Goal: Find specific page/section: Find specific page/section

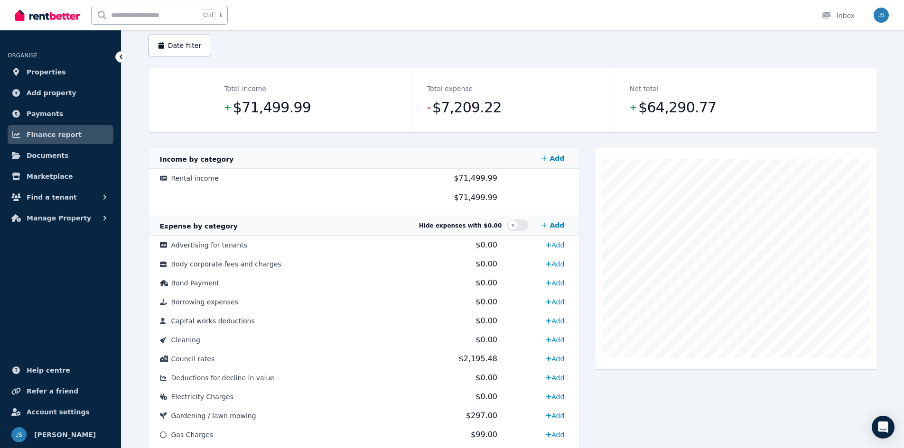
scroll to position [95, 0]
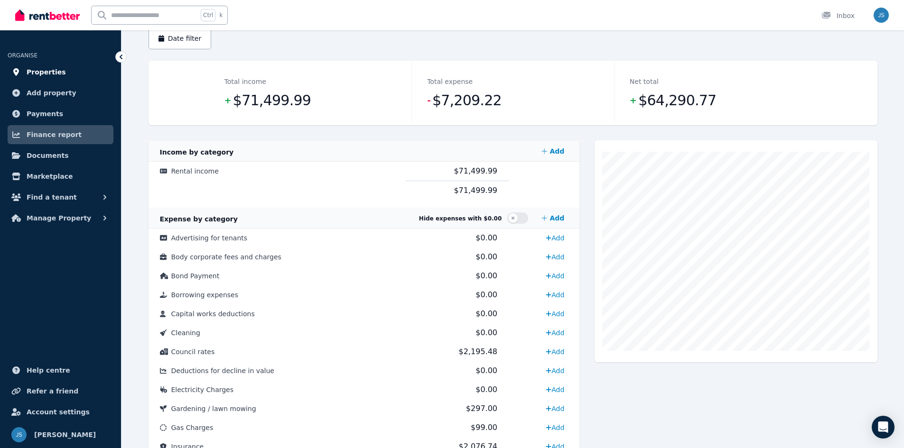
click at [59, 79] on link "Properties" at bounding box center [61, 72] width 106 height 19
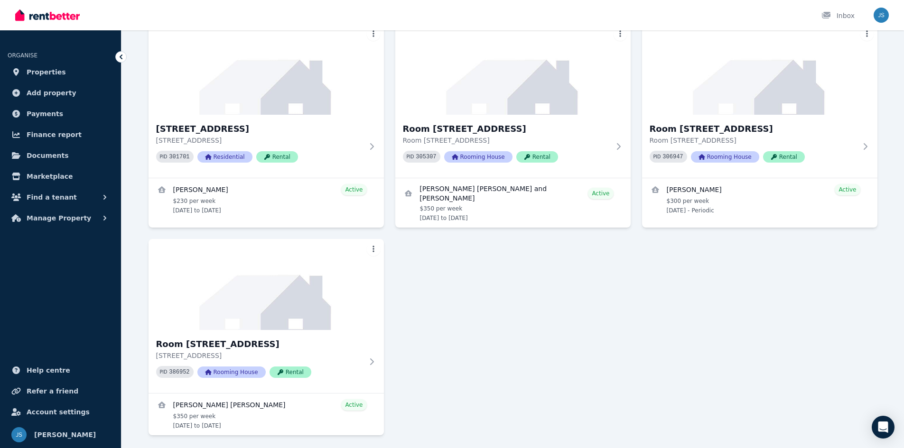
scroll to position [95, 0]
